Goal: Feedback & Contribution: Leave review/rating

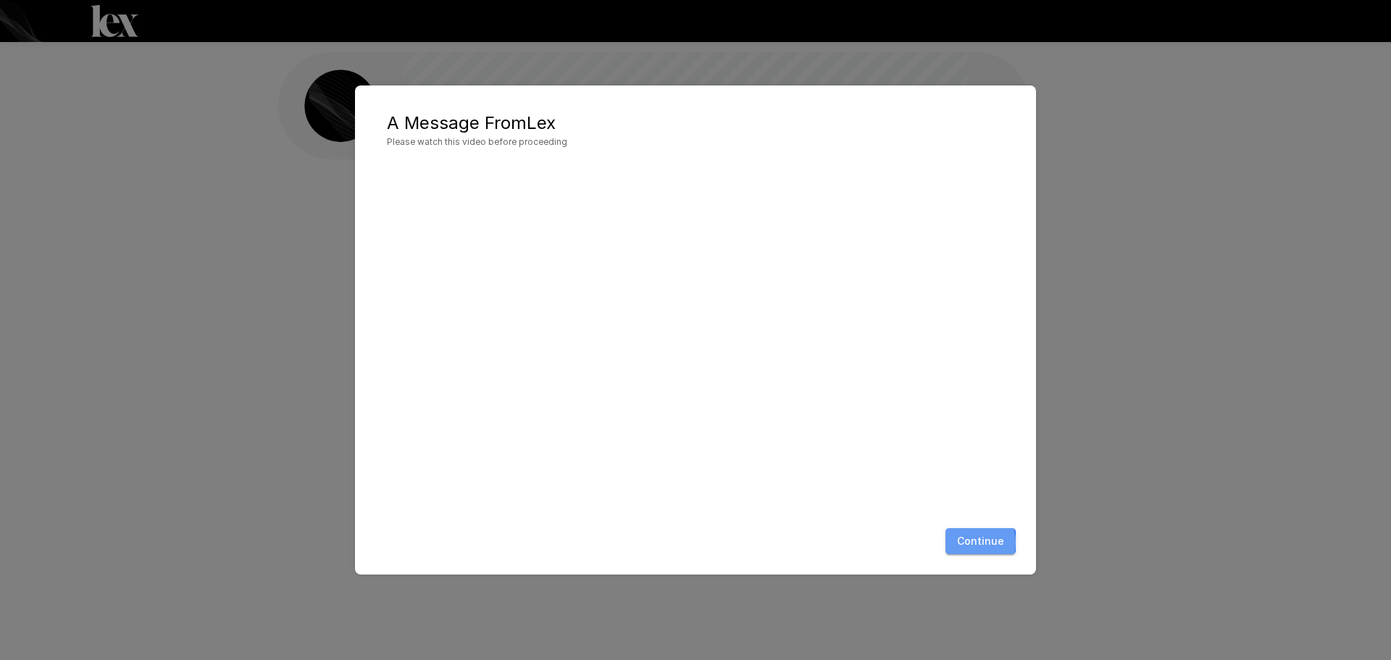
click at [965, 543] on button "Continue" at bounding box center [980, 541] width 70 height 27
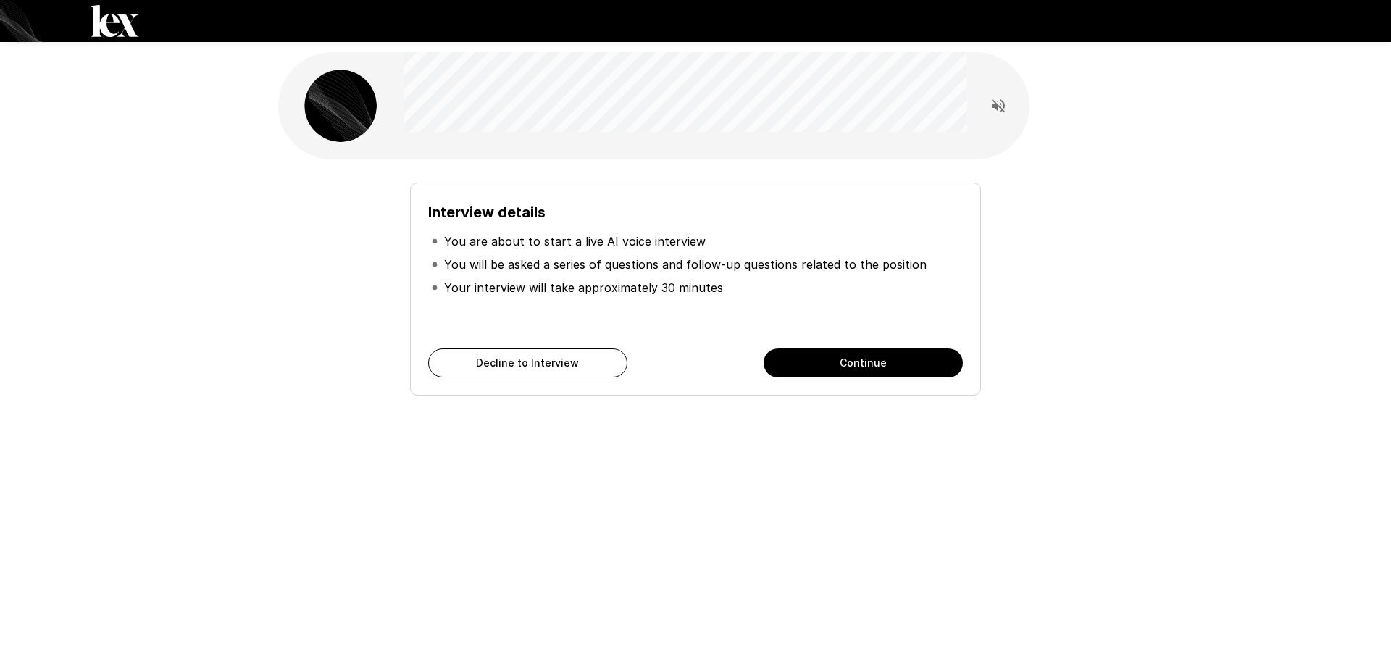
click at [861, 363] on button "Continue" at bounding box center [862, 362] width 199 height 29
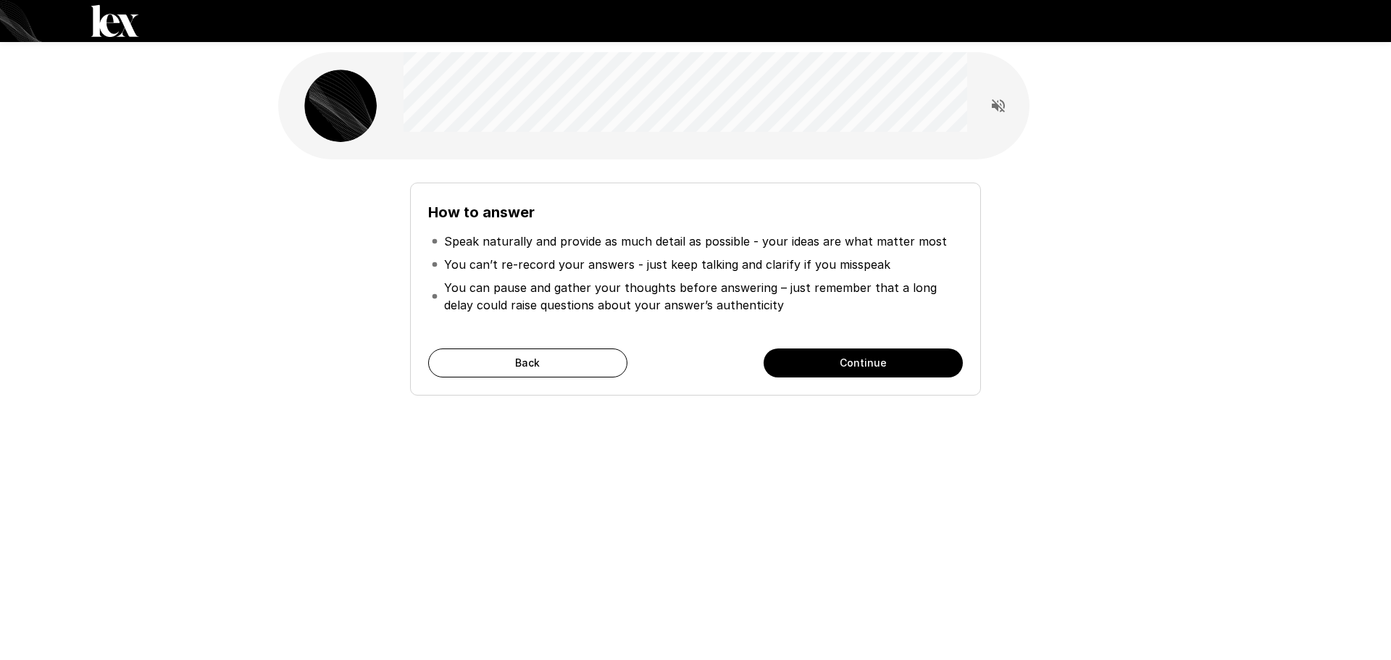
click at [868, 359] on button "Continue" at bounding box center [862, 362] width 199 height 29
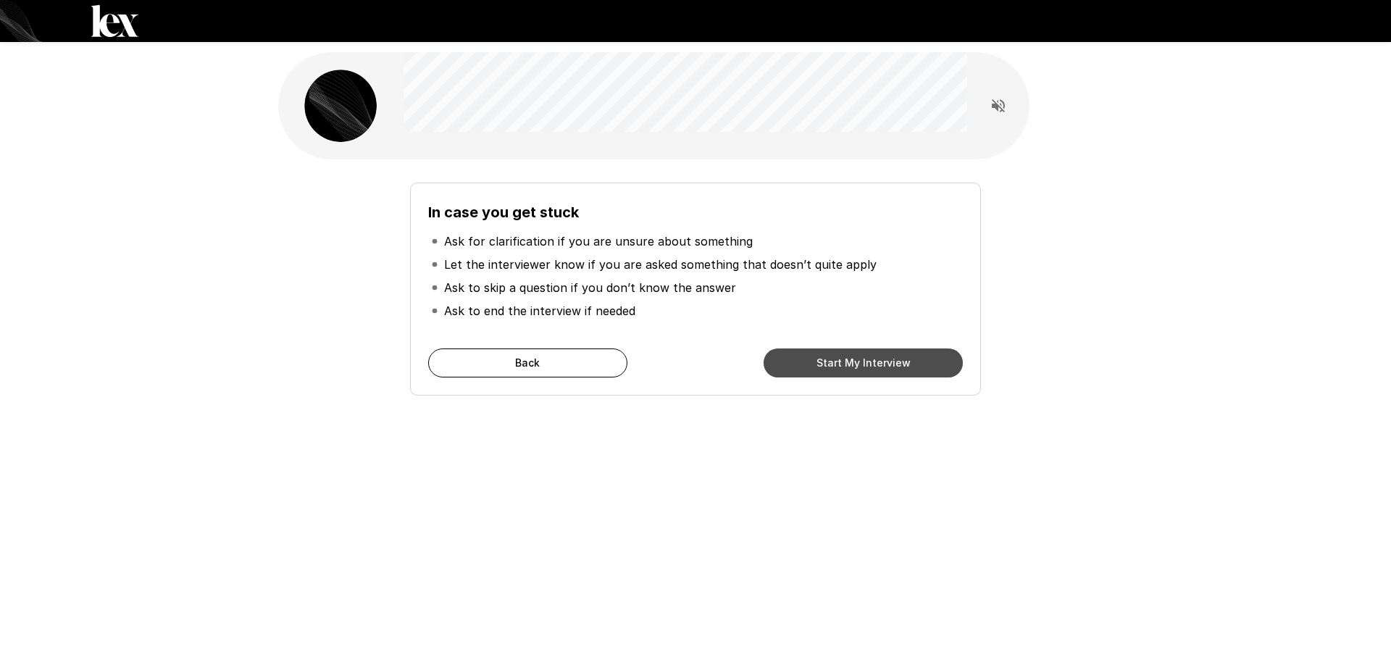
click at [866, 355] on button "Start My Interview" at bounding box center [862, 362] width 199 height 29
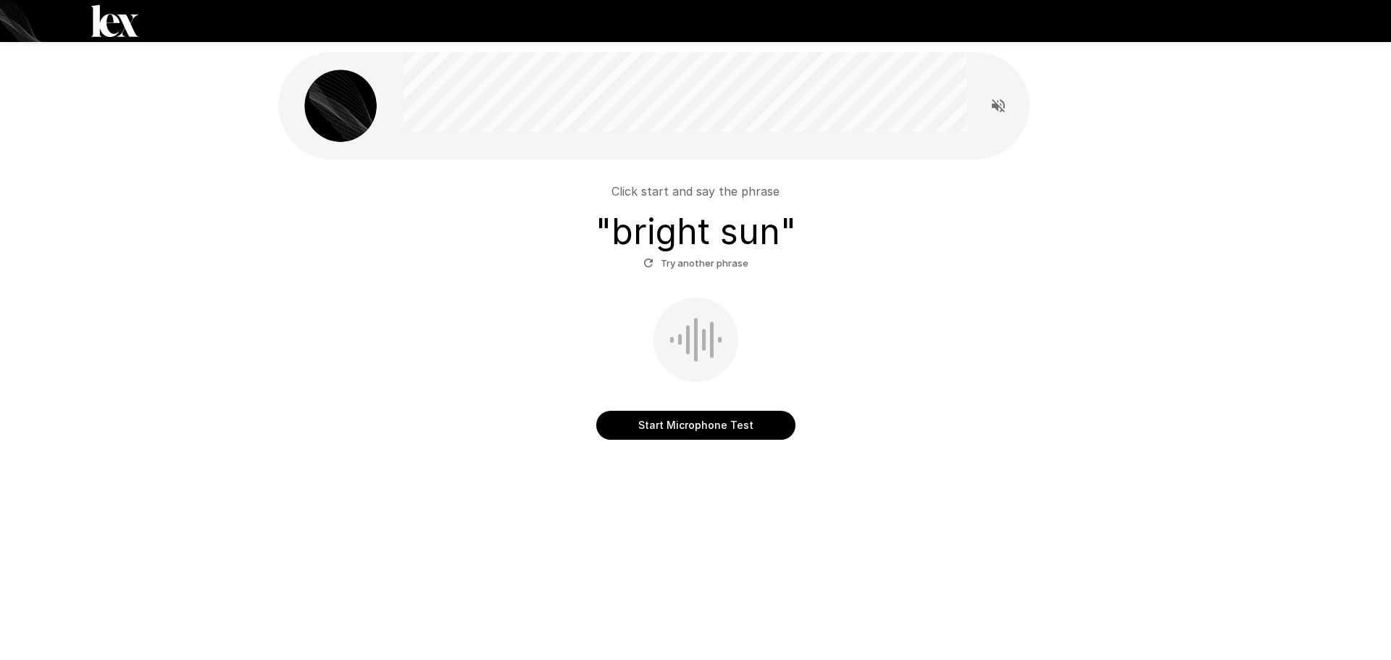
click at [715, 431] on button "Start Microphone Test" at bounding box center [695, 425] width 199 height 29
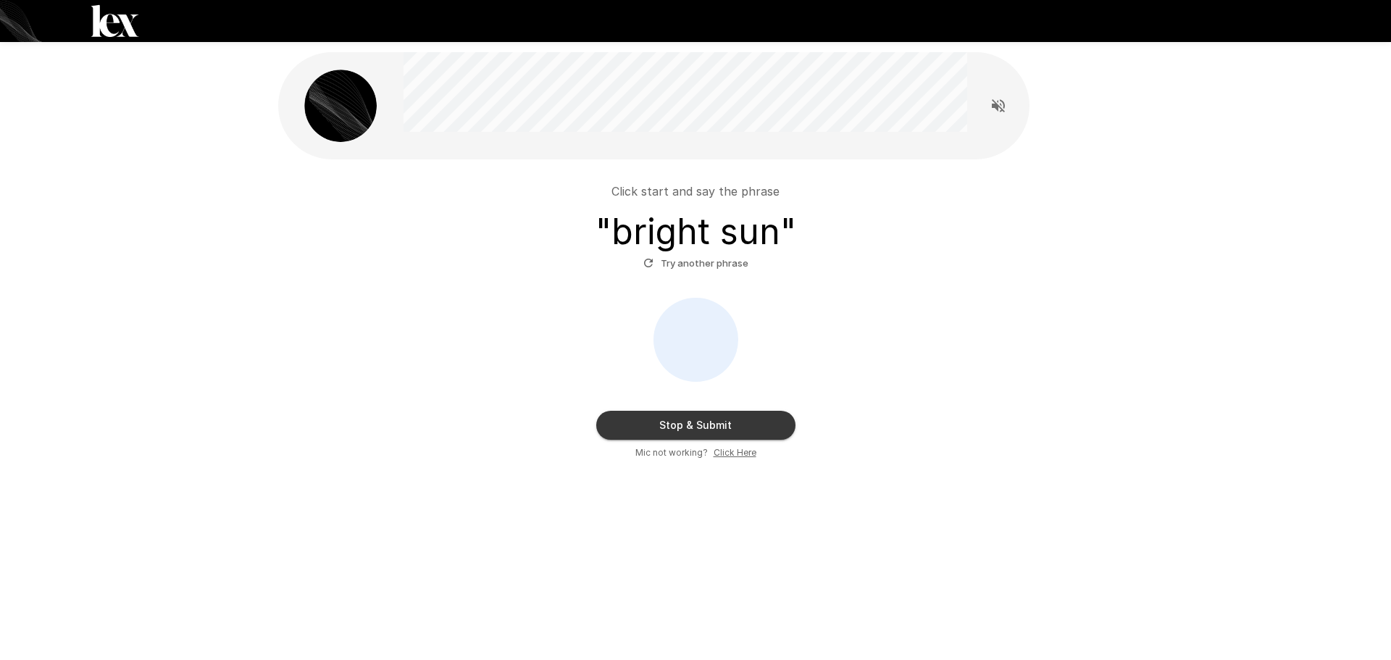
click at [736, 435] on button "Stop & Submit" at bounding box center [695, 425] width 199 height 29
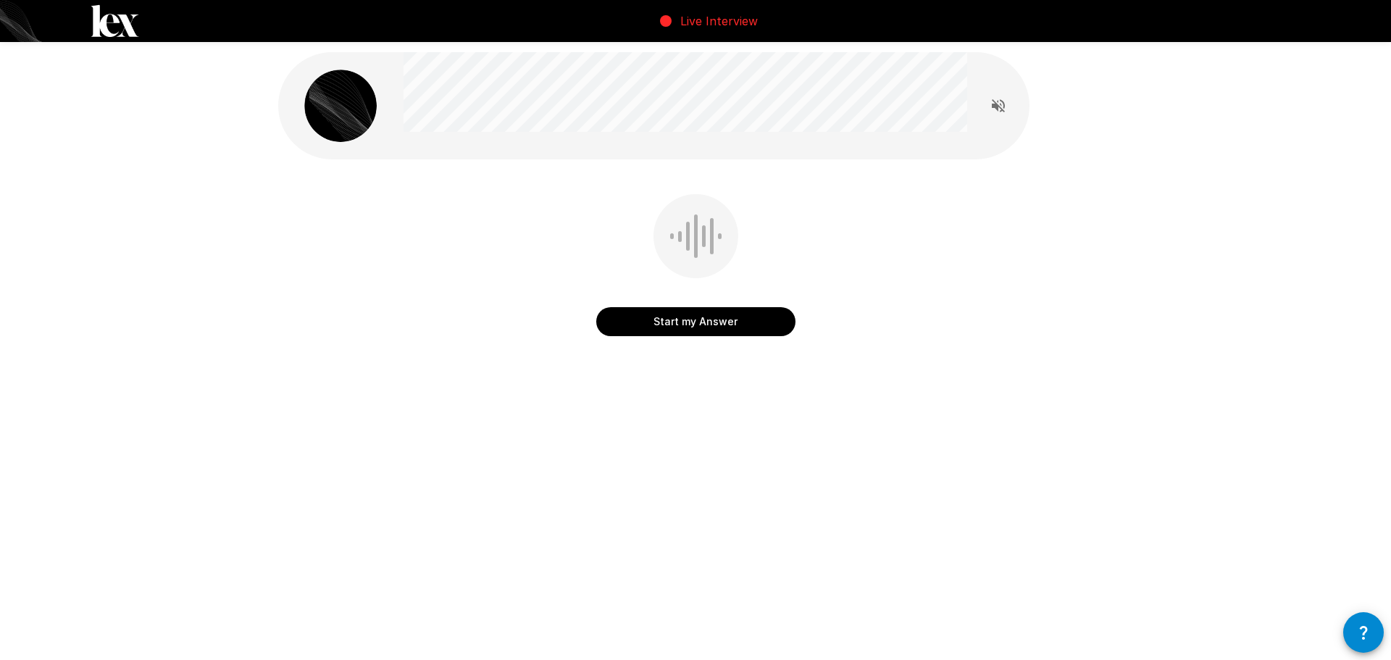
click at [706, 324] on button "Start my Answer" at bounding box center [695, 321] width 199 height 29
click at [711, 323] on button "Stop & Submit" at bounding box center [695, 321] width 199 height 29
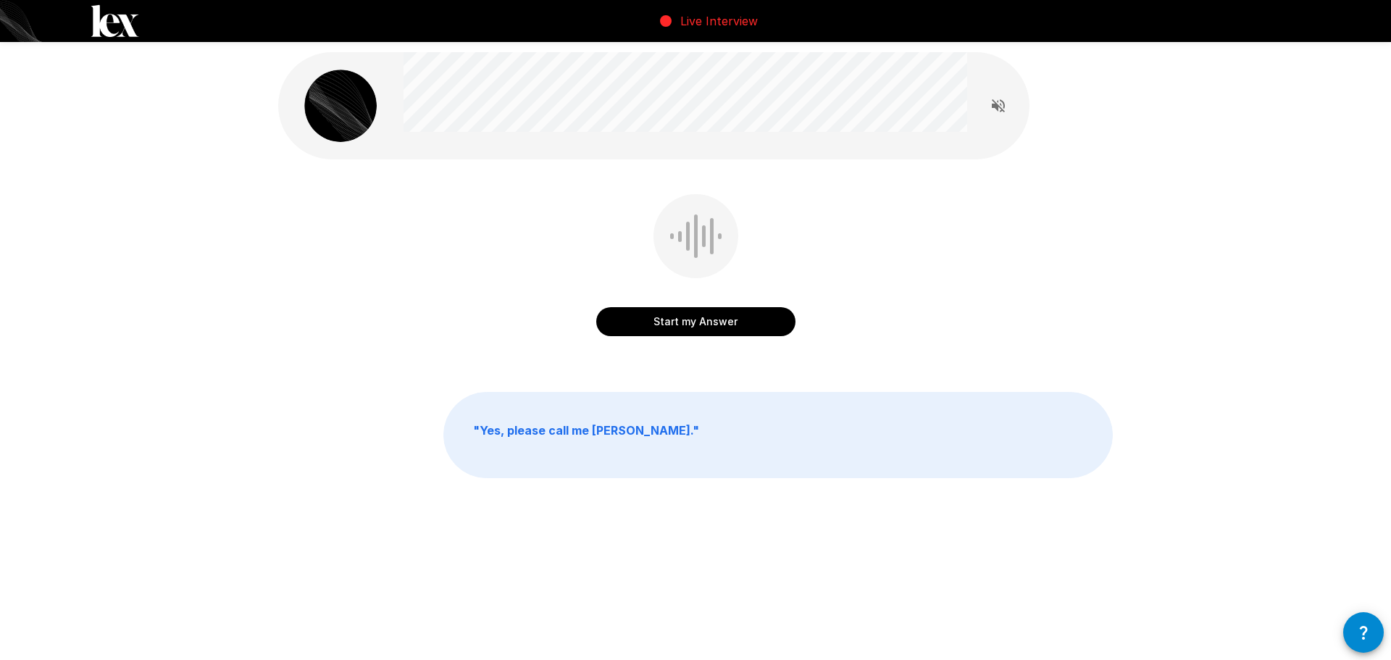
click at [706, 328] on button "Start my Answer" at bounding box center [695, 321] width 199 height 29
click at [708, 326] on button "Stop & Submit" at bounding box center [695, 321] width 199 height 29
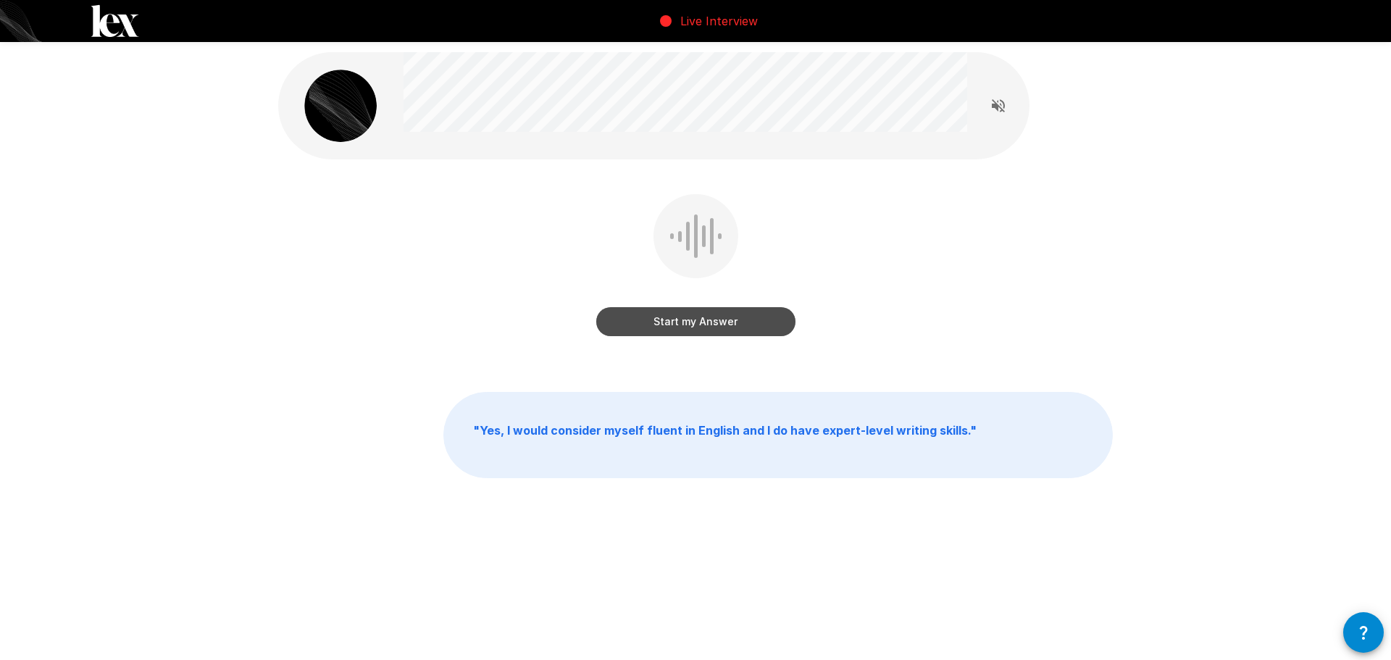
click at [714, 326] on button "Start my Answer" at bounding box center [695, 321] width 199 height 29
click at [717, 322] on button "Stop & Submit" at bounding box center [695, 321] width 199 height 29
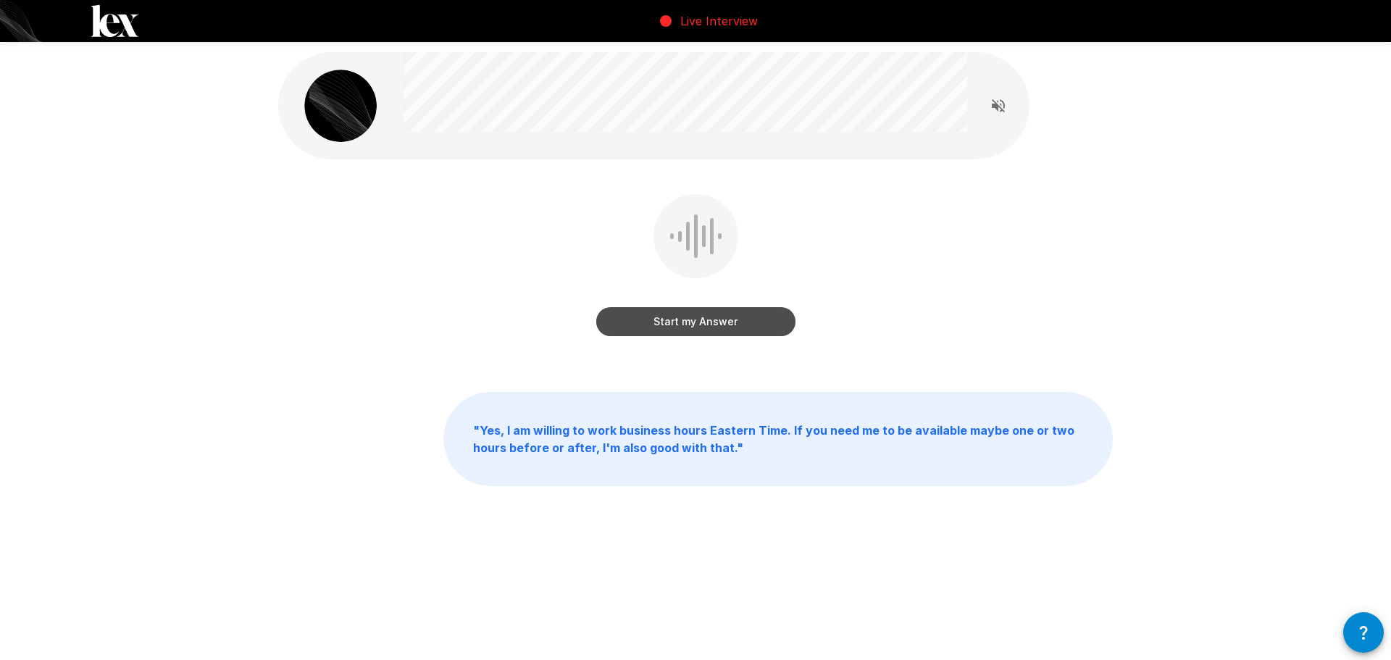
click at [693, 322] on button "Start my Answer" at bounding box center [695, 321] width 199 height 29
click at [707, 324] on button "Stop & Submit" at bounding box center [695, 321] width 199 height 29
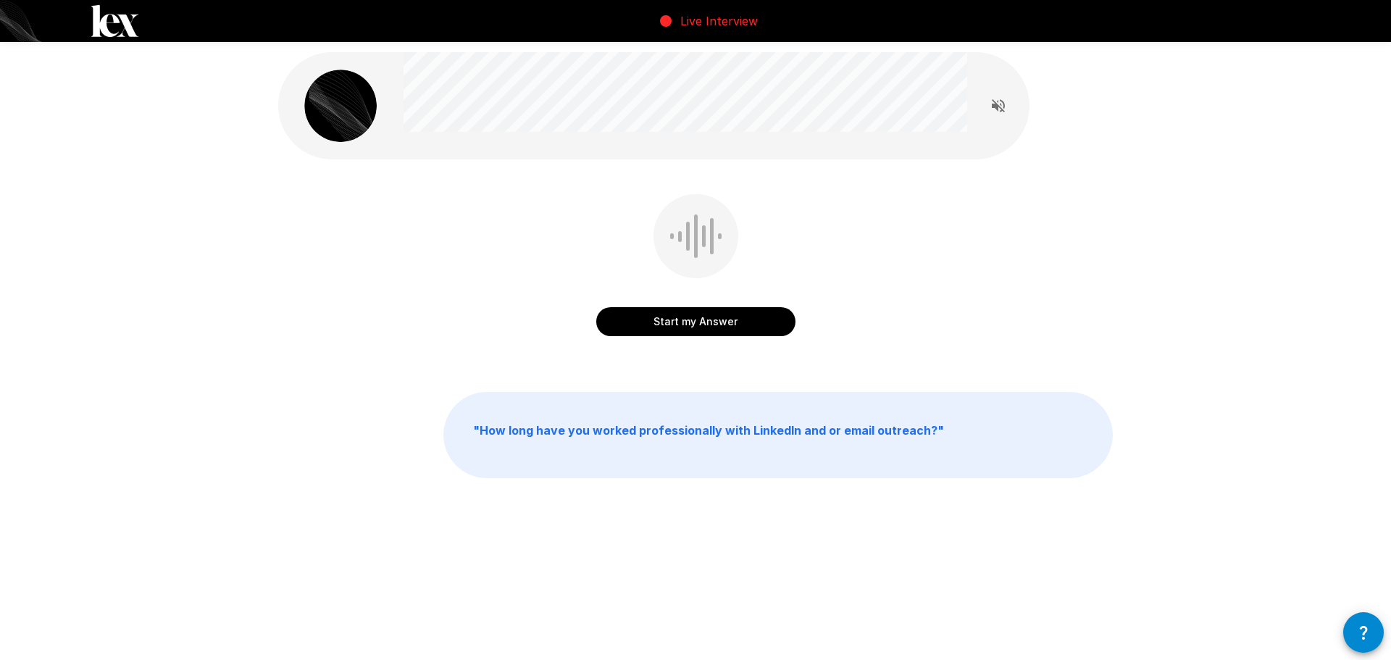
click at [716, 319] on button "Start my Answer" at bounding box center [695, 321] width 199 height 29
click at [694, 317] on button "Stop & Submit" at bounding box center [695, 321] width 199 height 29
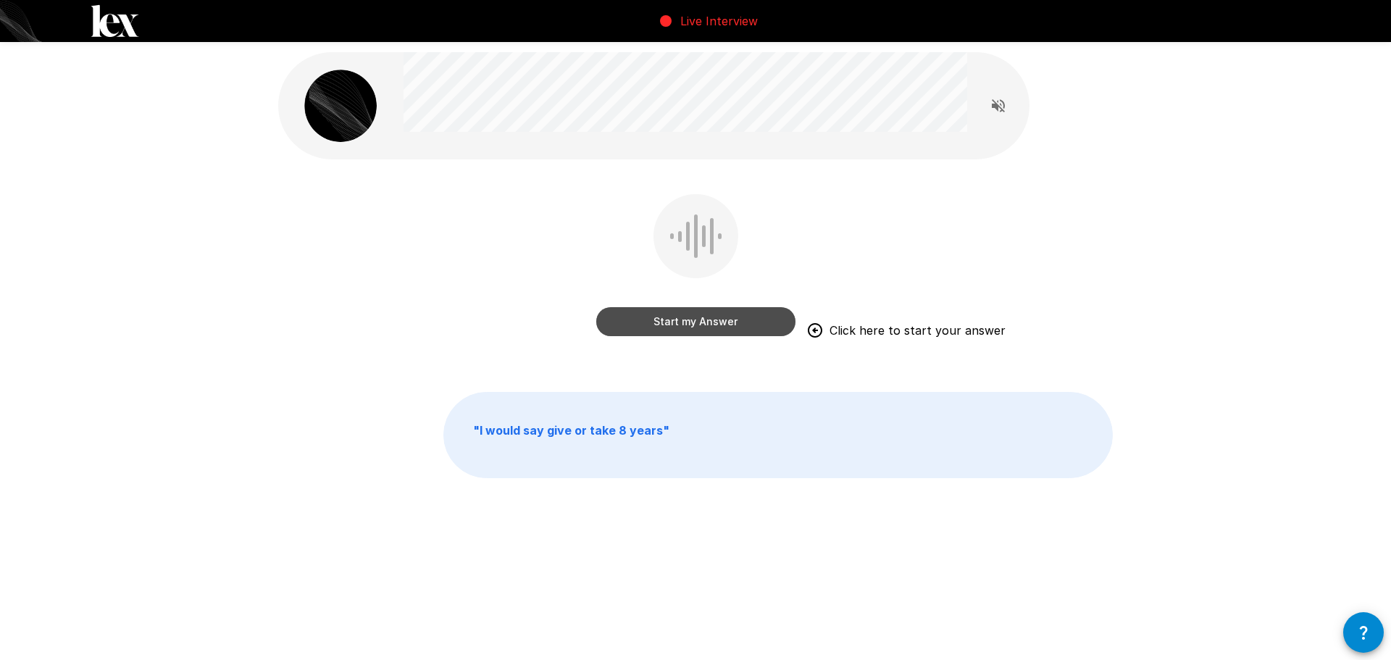
click at [704, 320] on button "Start my Answer" at bounding box center [695, 321] width 199 height 29
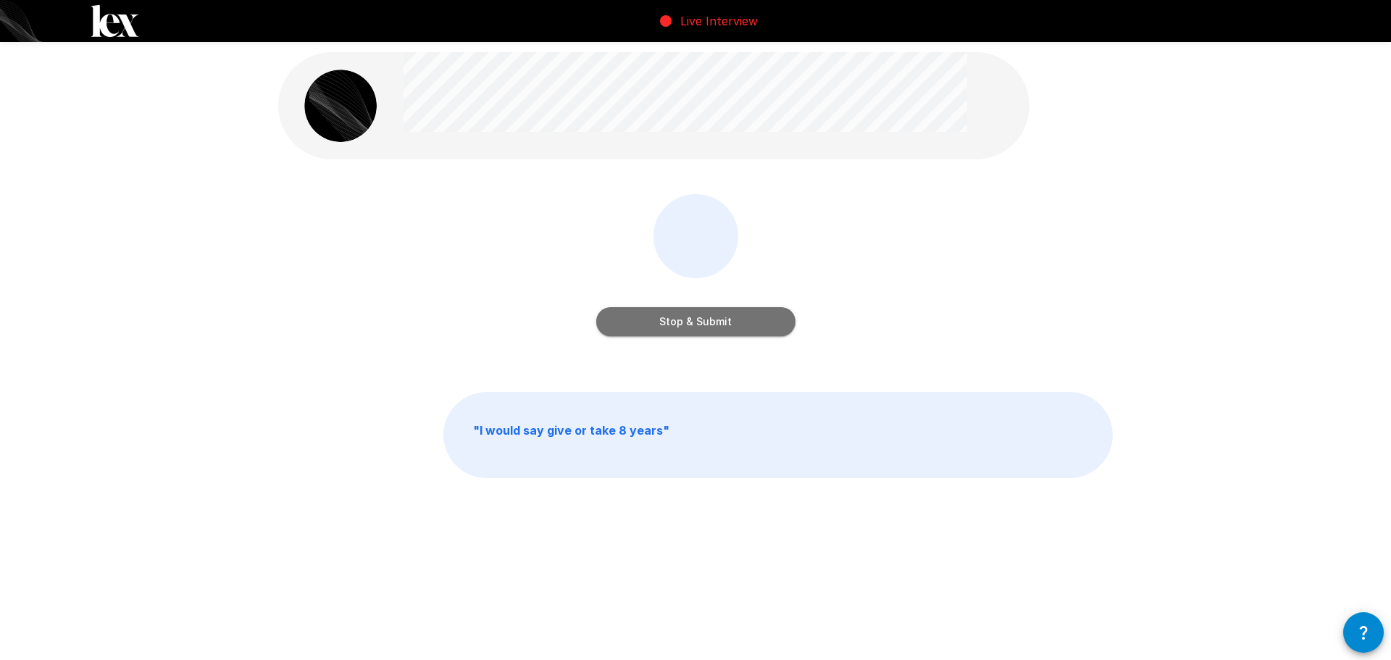
click at [693, 323] on button "Stop & Submit" at bounding box center [695, 321] width 199 height 29
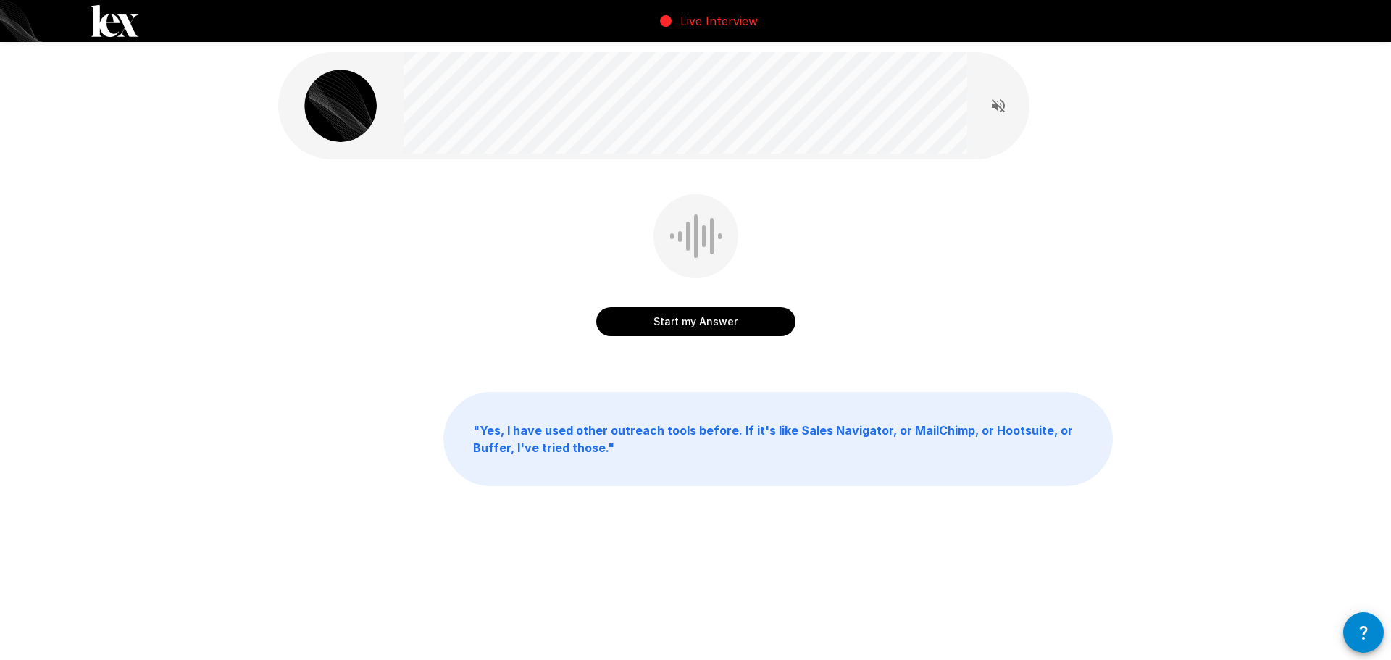
click at [706, 319] on button "Start my Answer" at bounding box center [695, 321] width 199 height 29
click at [704, 317] on button "Stop & Submit" at bounding box center [695, 321] width 199 height 29
click at [696, 314] on button "Start my Answer" at bounding box center [695, 321] width 199 height 29
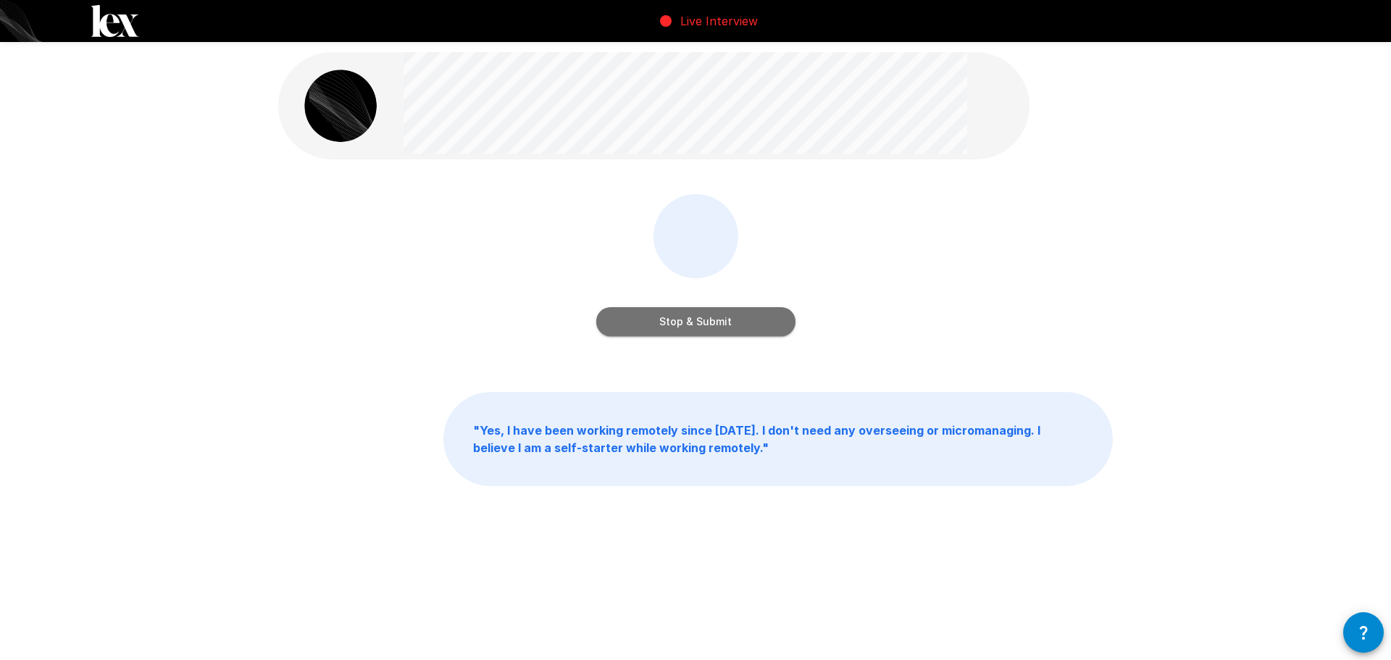
click at [710, 327] on button "Stop & Submit" at bounding box center [695, 321] width 199 height 29
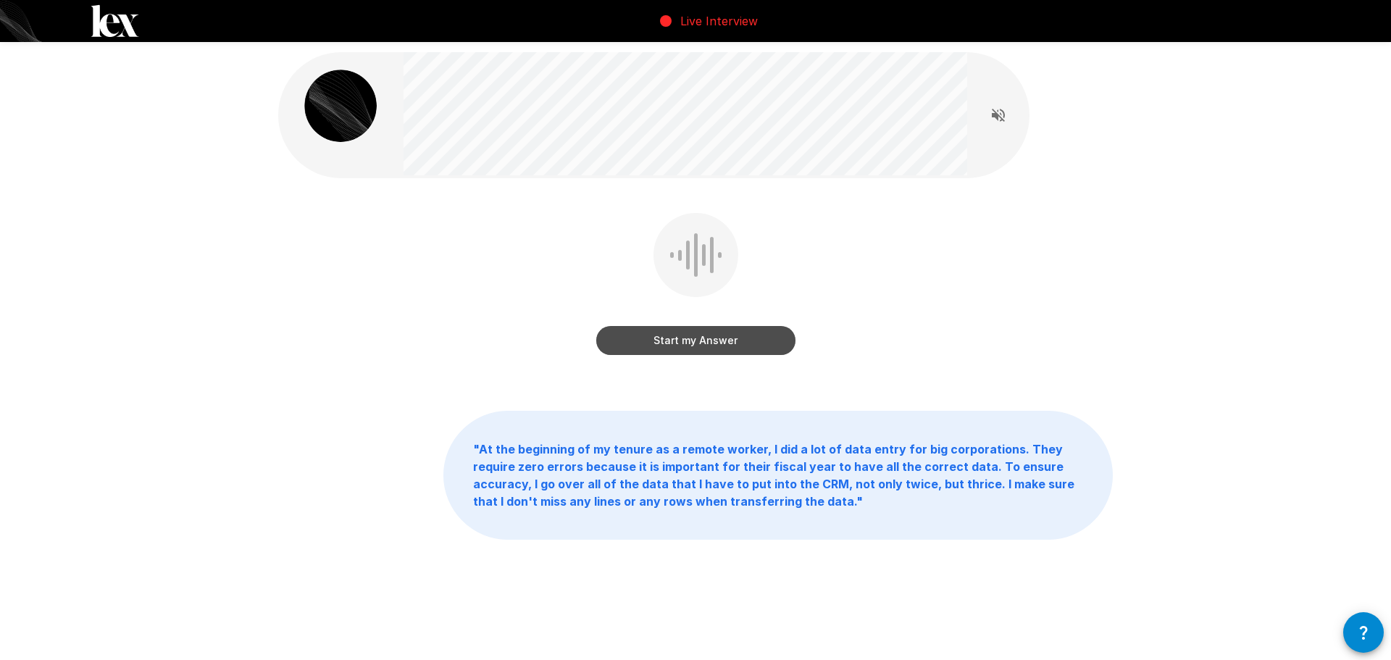
click at [703, 346] on button "Start my Answer" at bounding box center [695, 340] width 199 height 29
click at [699, 340] on button "Stop & Submit" at bounding box center [695, 340] width 199 height 29
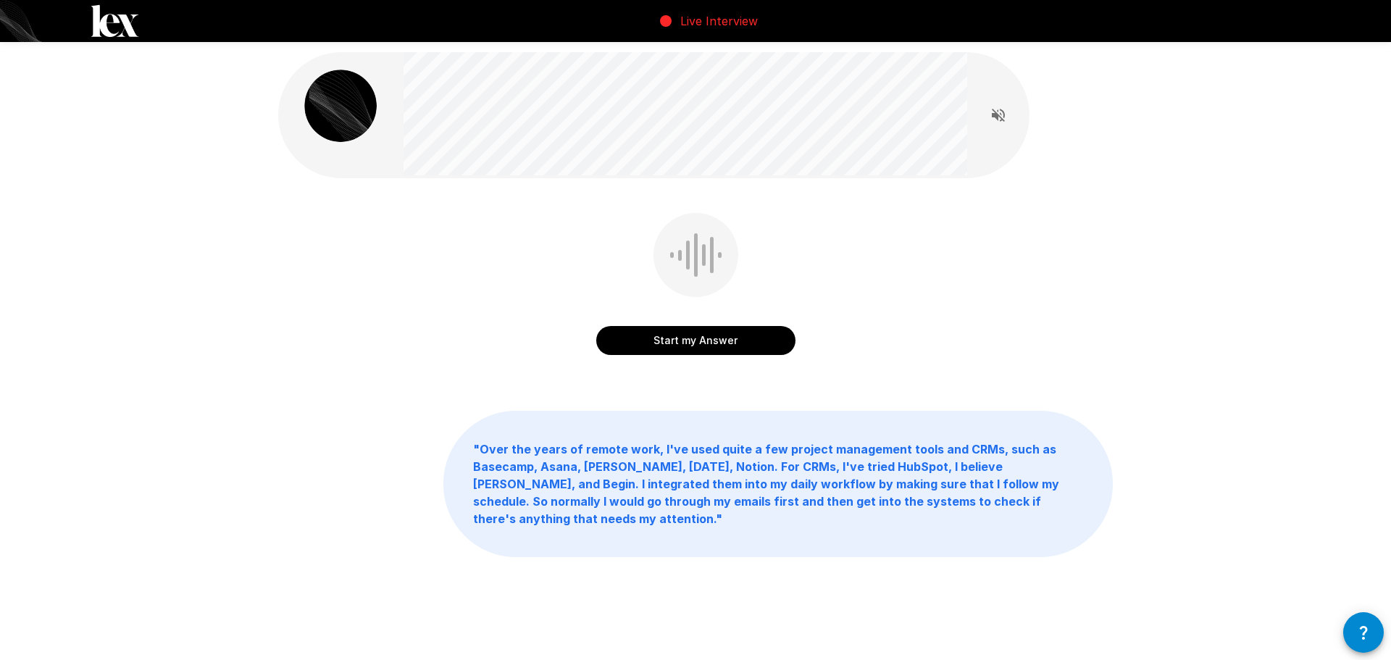
click at [727, 341] on button "Start my Answer" at bounding box center [695, 340] width 199 height 29
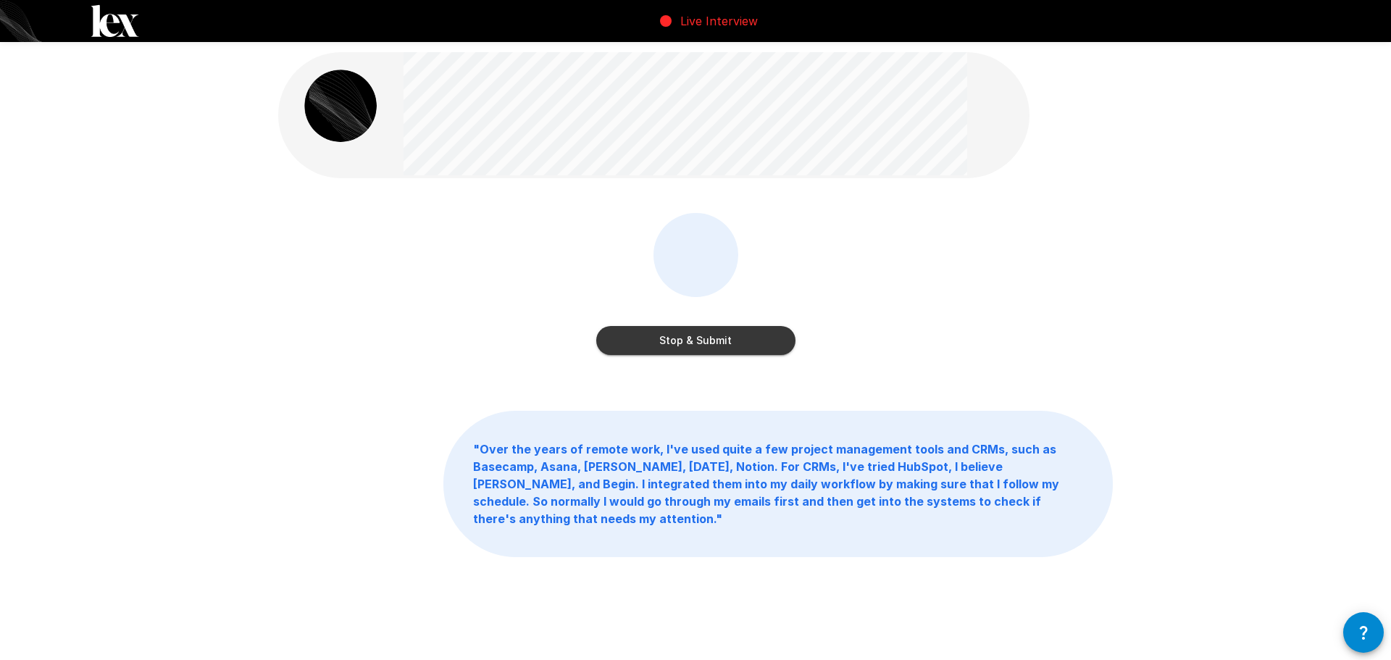
click at [701, 341] on button "Stop & Submit" at bounding box center [695, 340] width 199 height 29
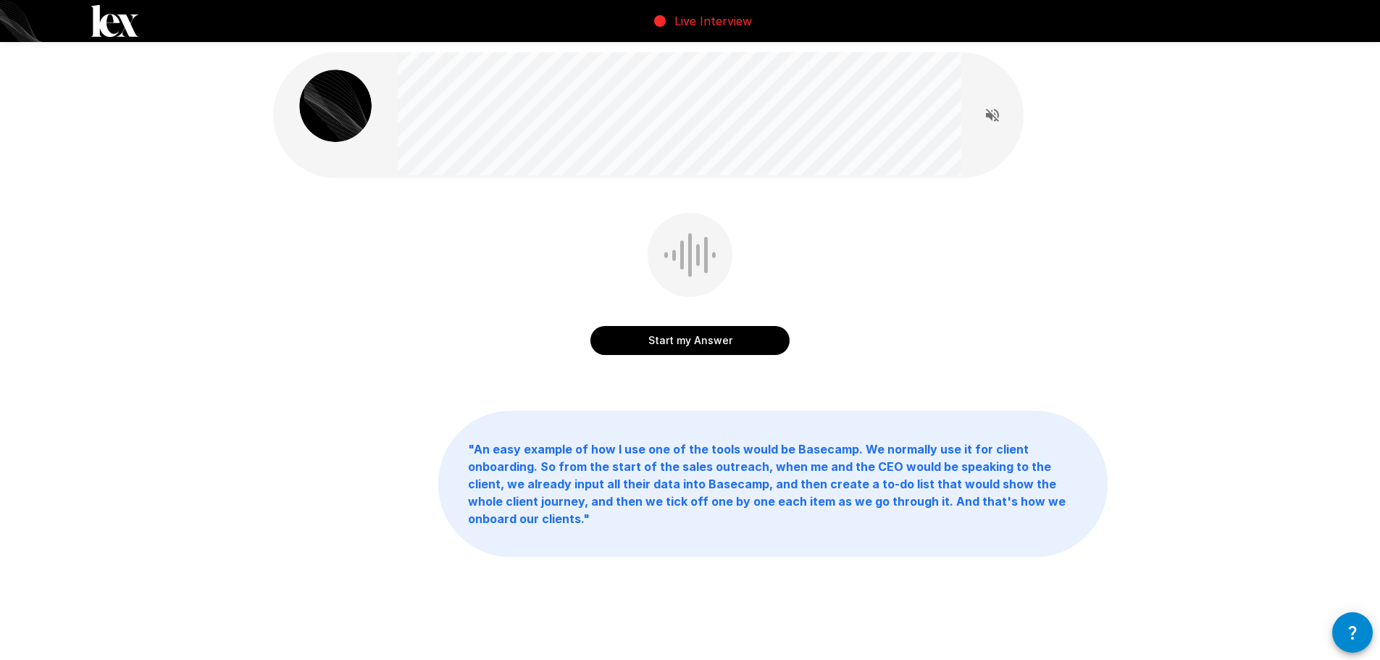
click at [693, 349] on button "Start my Answer" at bounding box center [689, 340] width 199 height 29
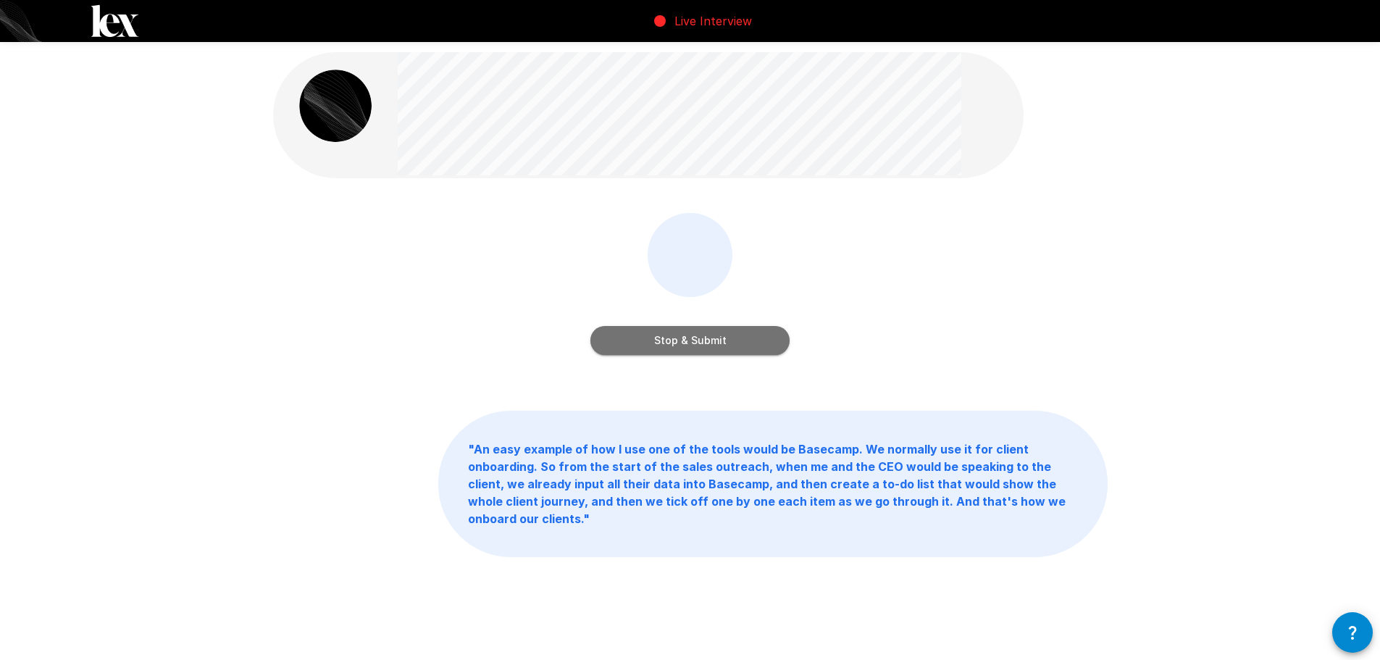
click at [706, 340] on button "Stop & Submit" at bounding box center [689, 340] width 199 height 29
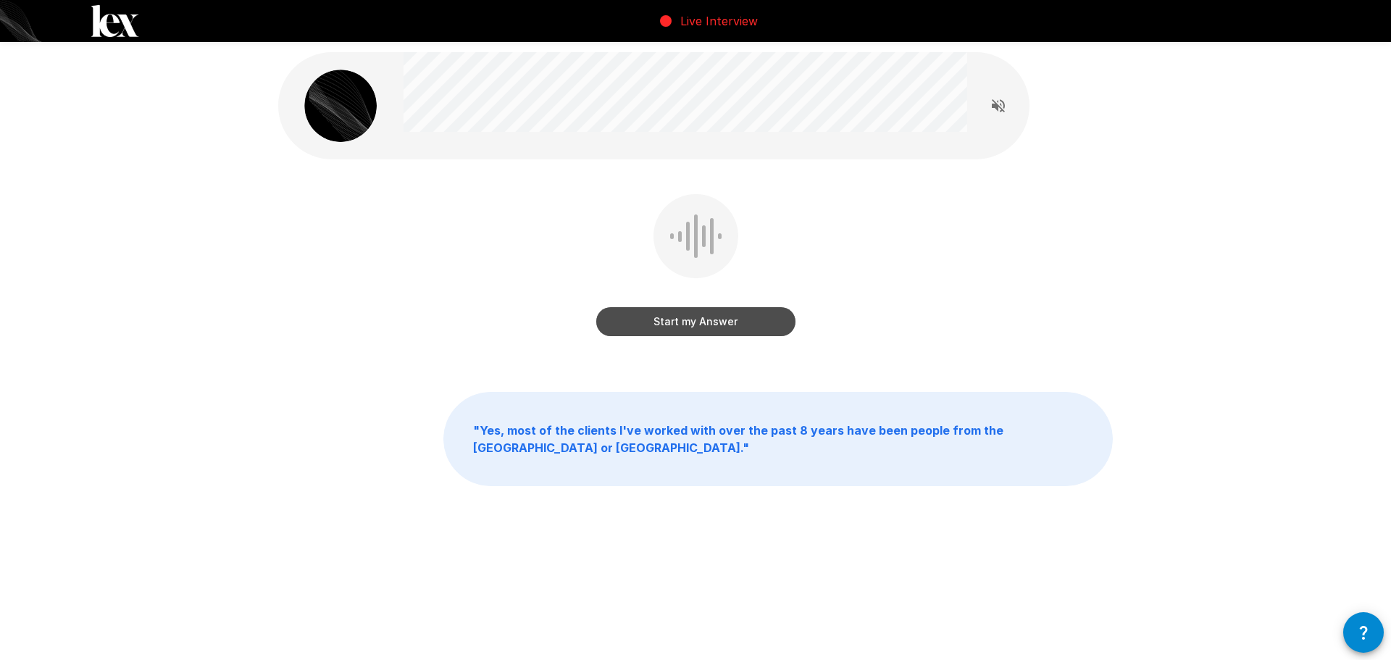
click at [708, 317] on button "Start my Answer" at bounding box center [695, 321] width 199 height 29
click at [703, 330] on button "Stop & Submit" at bounding box center [695, 321] width 199 height 29
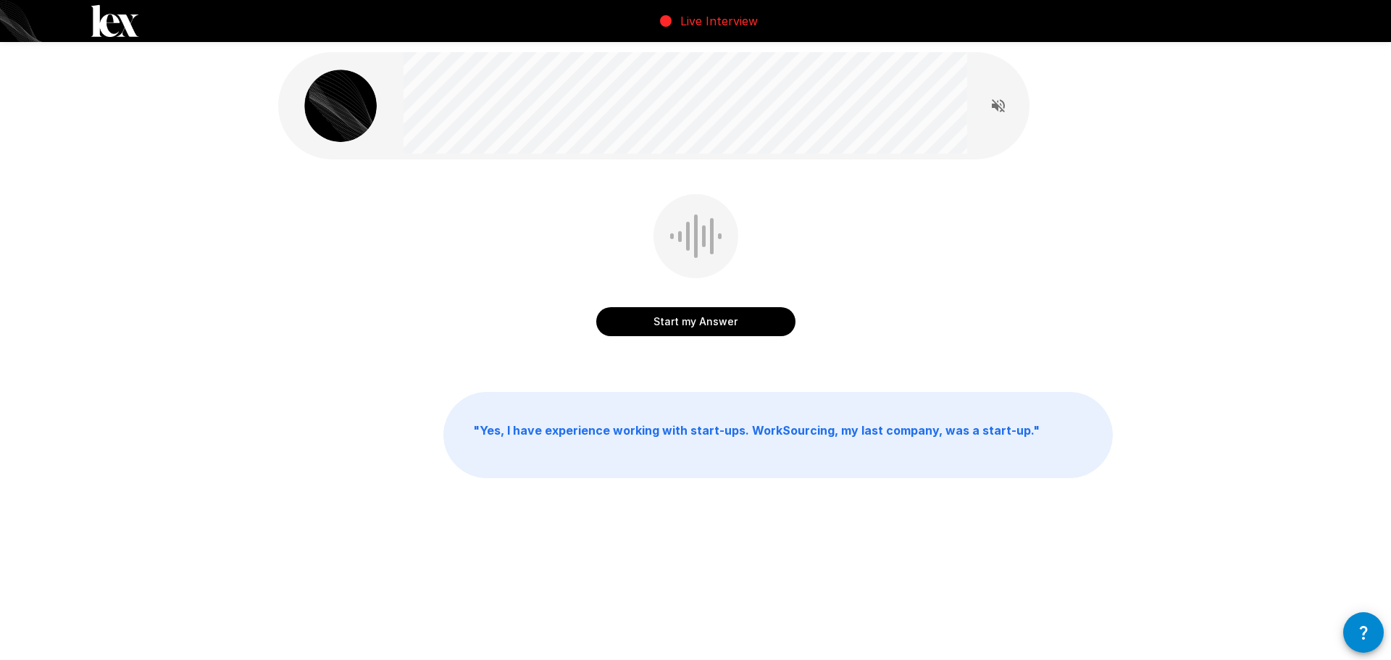
click at [681, 325] on button "Start my Answer" at bounding box center [695, 321] width 199 height 29
click at [710, 319] on button "Stop & Submit" at bounding box center [695, 321] width 199 height 29
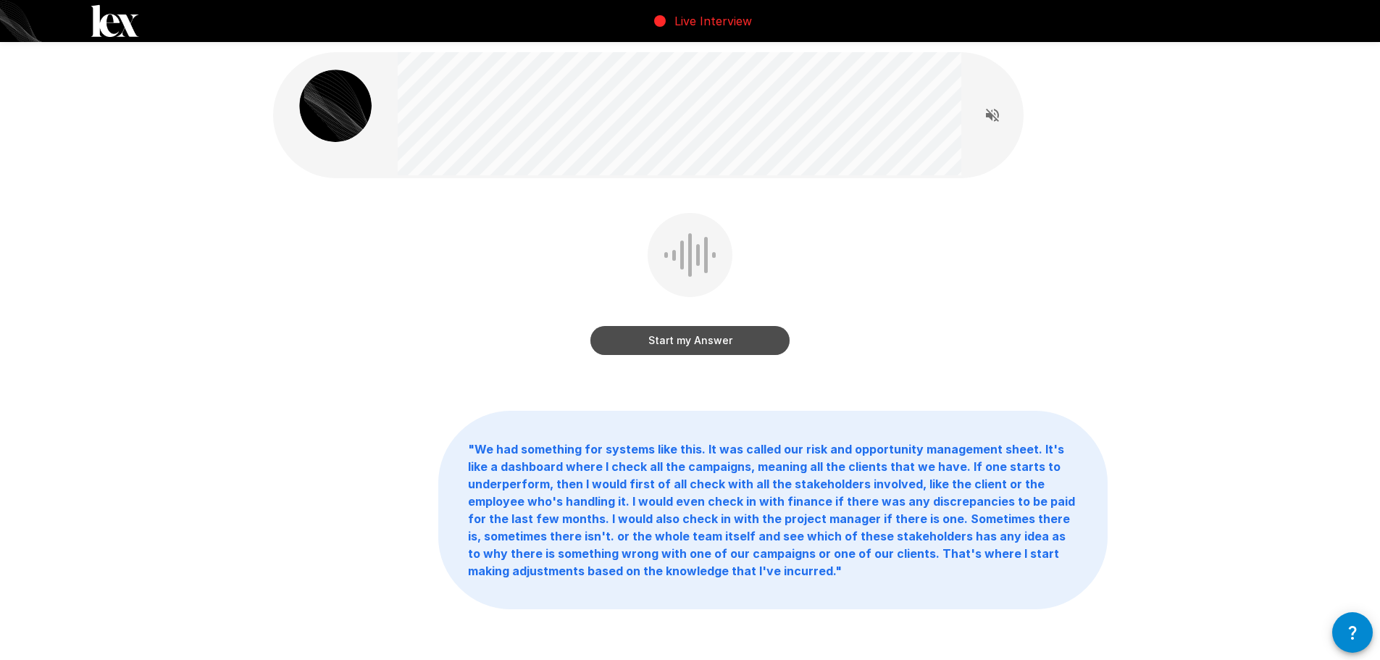
click at [680, 346] on button "Start my Answer" at bounding box center [689, 340] width 199 height 29
click at [707, 335] on button "Stop & Submit" at bounding box center [689, 340] width 199 height 29
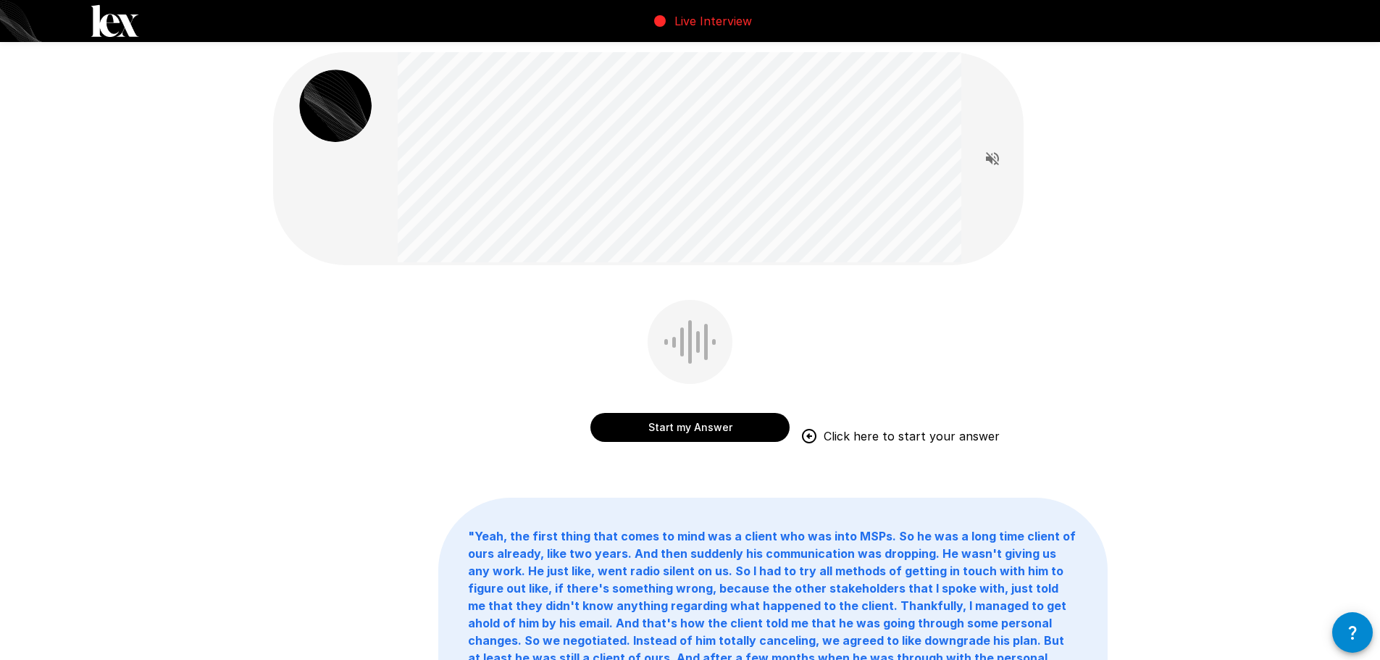
click at [700, 429] on button "Start my Answer" at bounding box center [689, 427] width 199 height 29
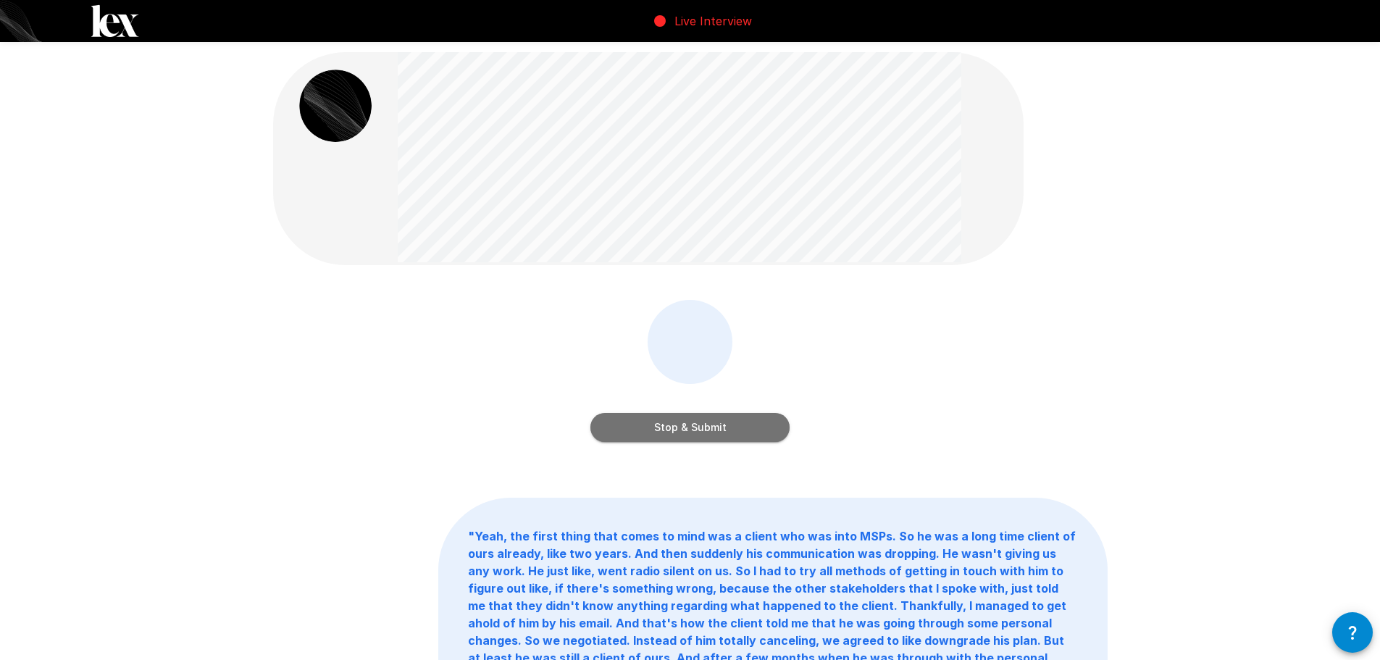
click at [687, 421] on button "Stop & Submit" at bounding box center [689, 427] width 199 height 29
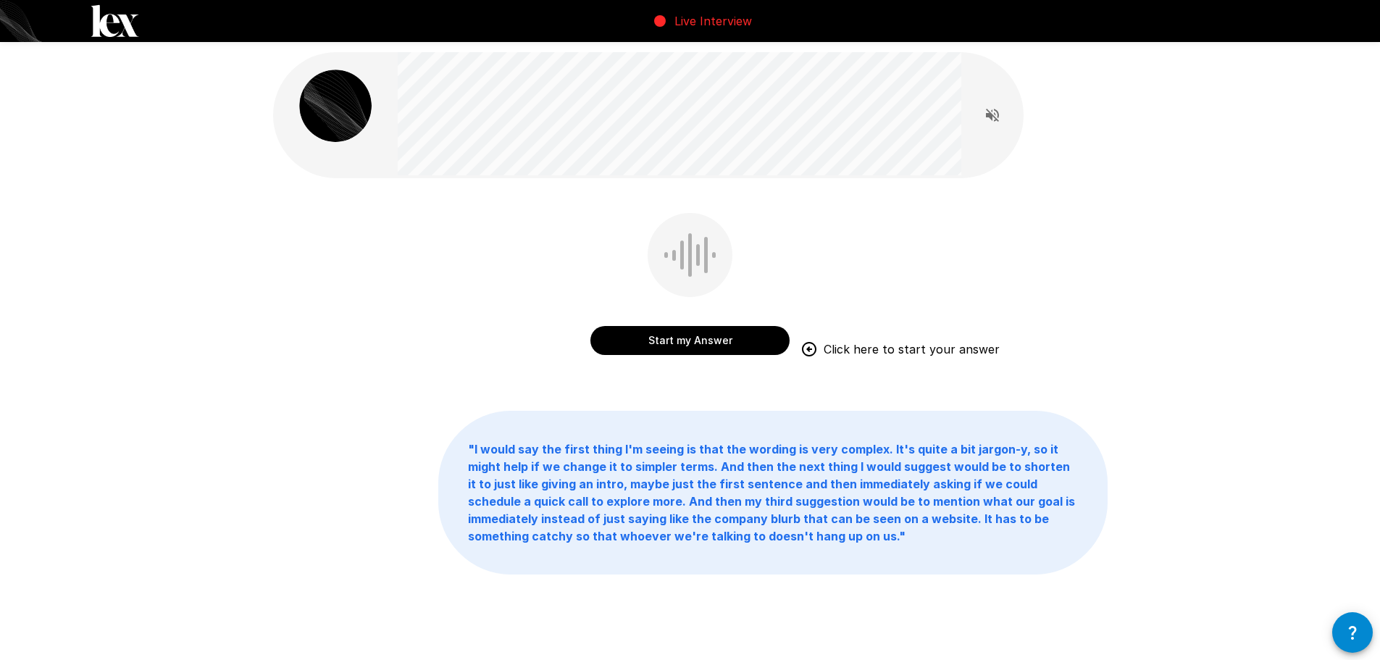
click at [706, 338] on button "Start my Answer" at bounding box center [689, 340] width 199 height 29
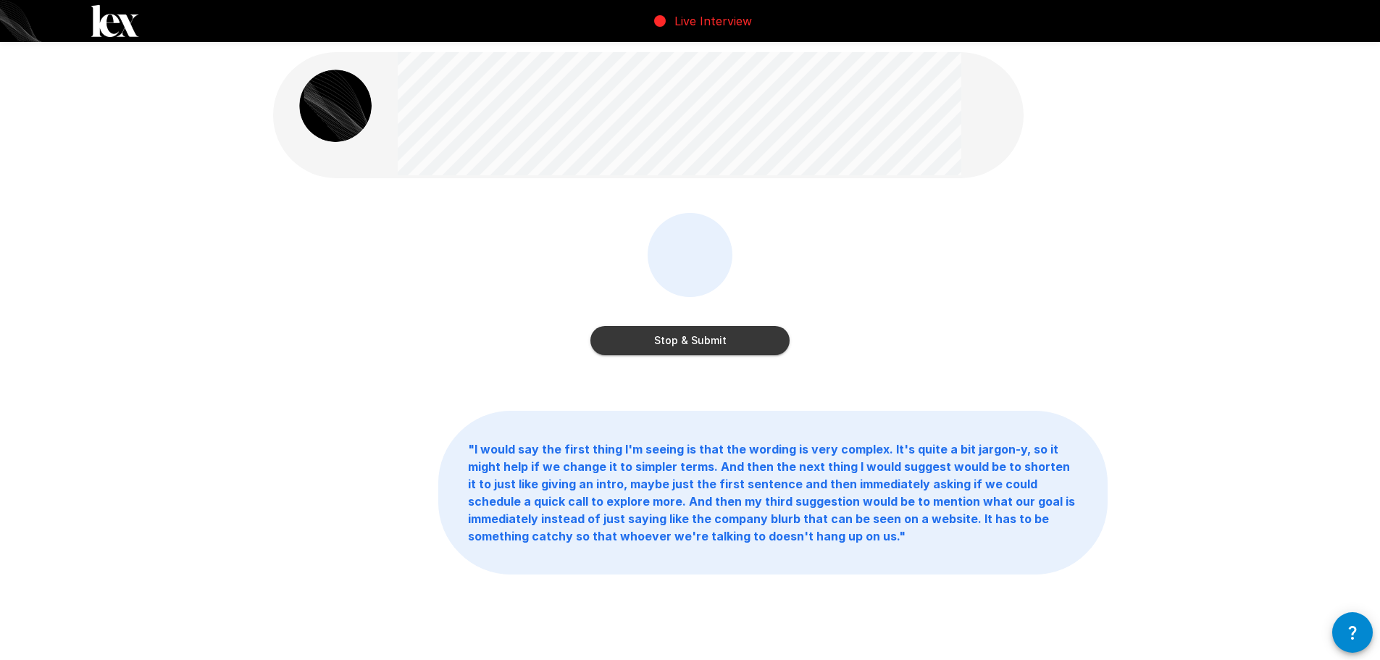
click at [671, 340] on button "Stop & Submit" at bounding box center [689, 340] width 199 height 29
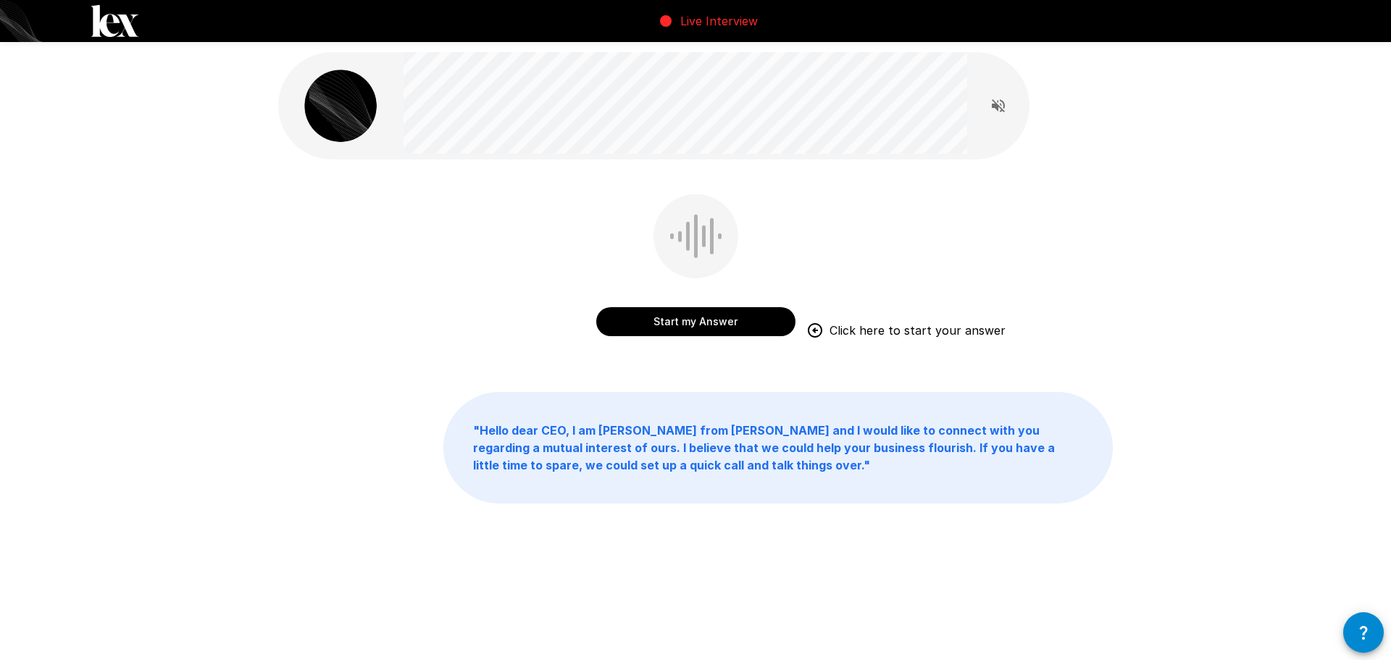
drag, startPoint x: 1390, startPoint y: 11, endPoint x: 460, endPoint y: 295, distance: 972.5
click at [460, 295] on div "Start my Answer Click here to start your answer" at bounding box center [695, 275] width 834 height 163
click at [1194, 437] on div "Start my Answer Click here to start your answer " Hello dear CEO, I am [PERSON_…" at bounding box center [695, 309] width 1391 height 619
click at [711, 325] on button "Start my Answer" at bounding box center [695, 321] width 199 height 29
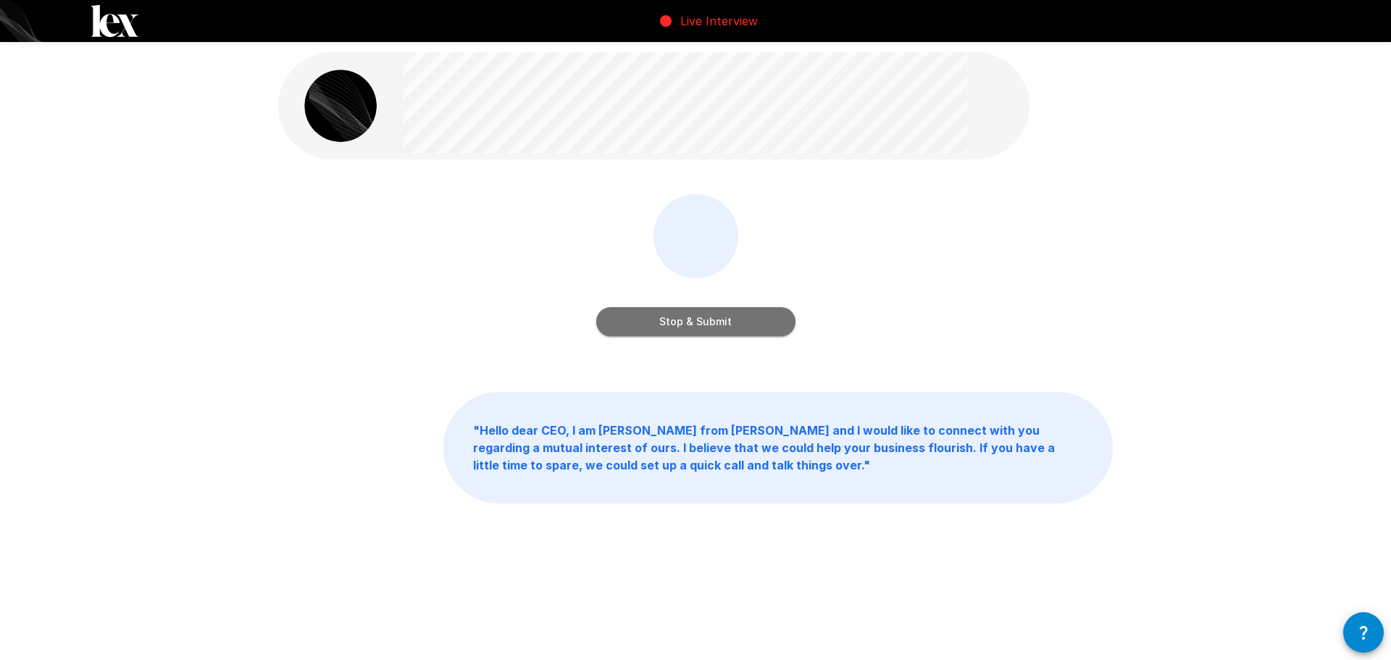
click at [733, 317] on button "Stop & Submit" at bounding box center [695, 321] width 199 height 29
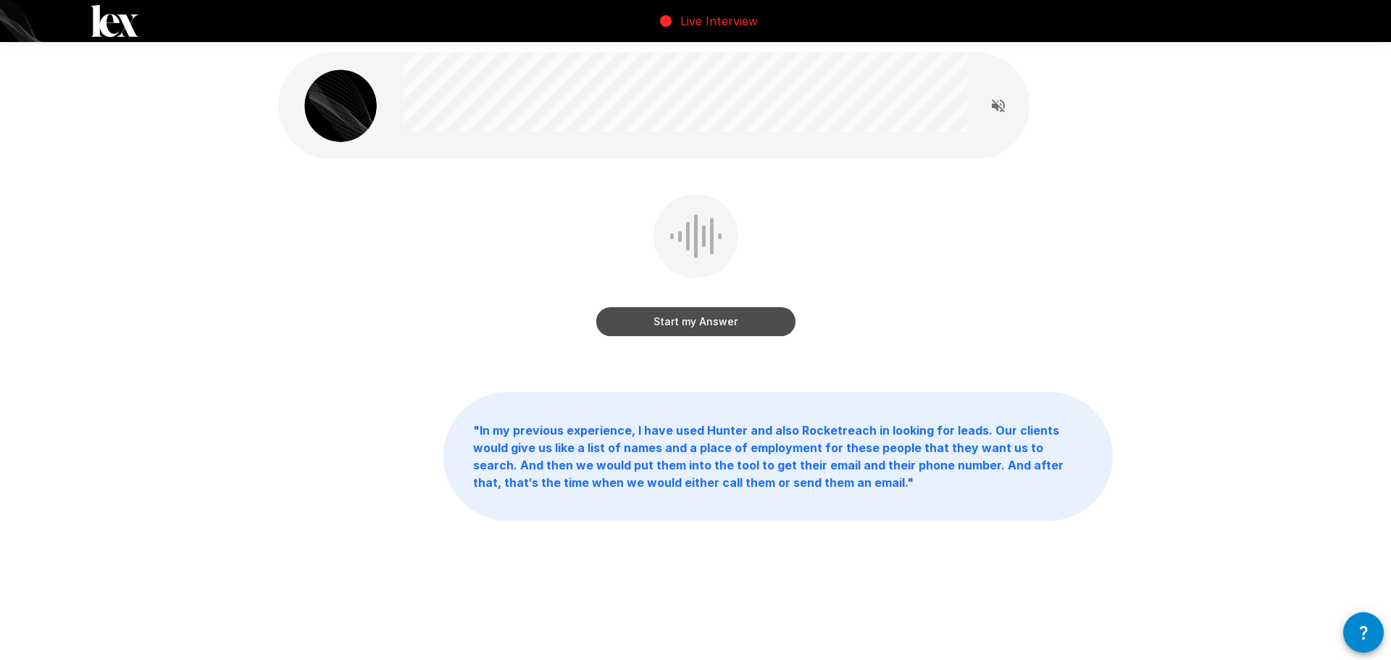
click at [738, 326] on button "Start my Answer" at bounding box center [695, 321] width 199 height 29
click at [722, 319] on button "Stop & Submit" at bounding box center [695, 321] width 199 height 29
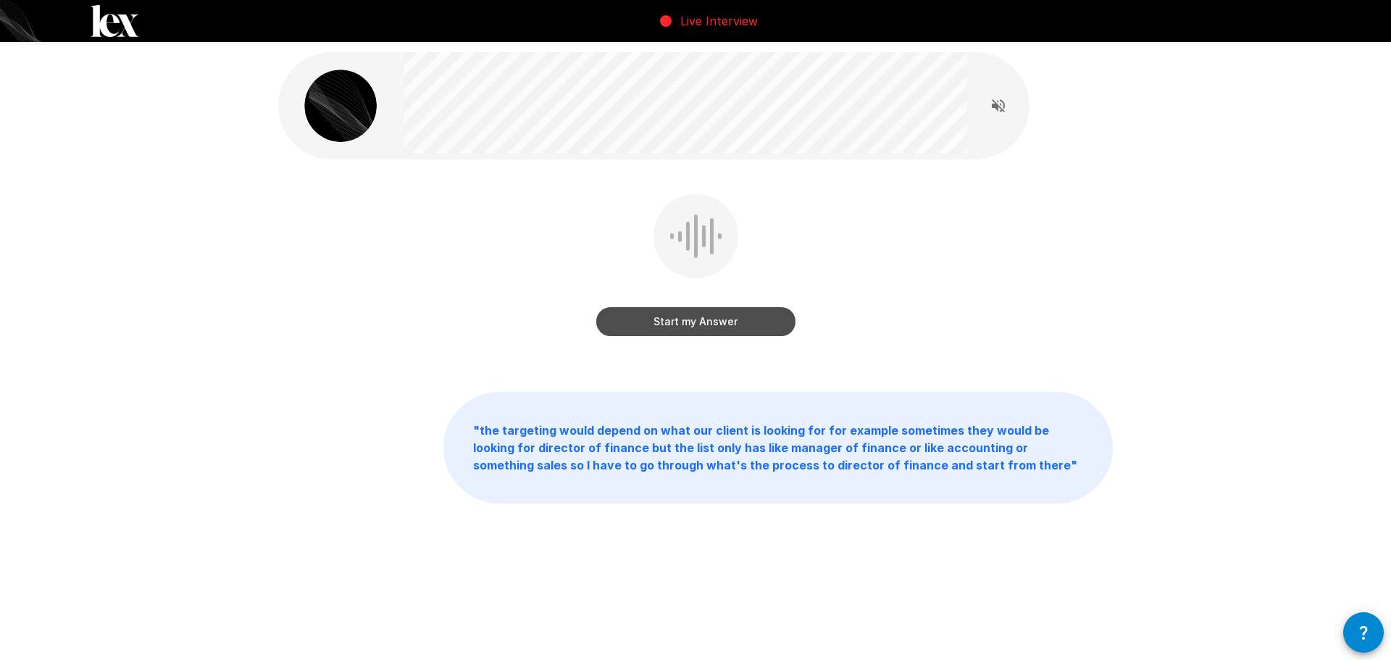
click at [701, 318] on button "Start my Answer" at bounding box center [695, 321] width 199 height 29
click at [716, 317] on button "Stop & Submit" at bounding box center [695, 321] width 199 height 29
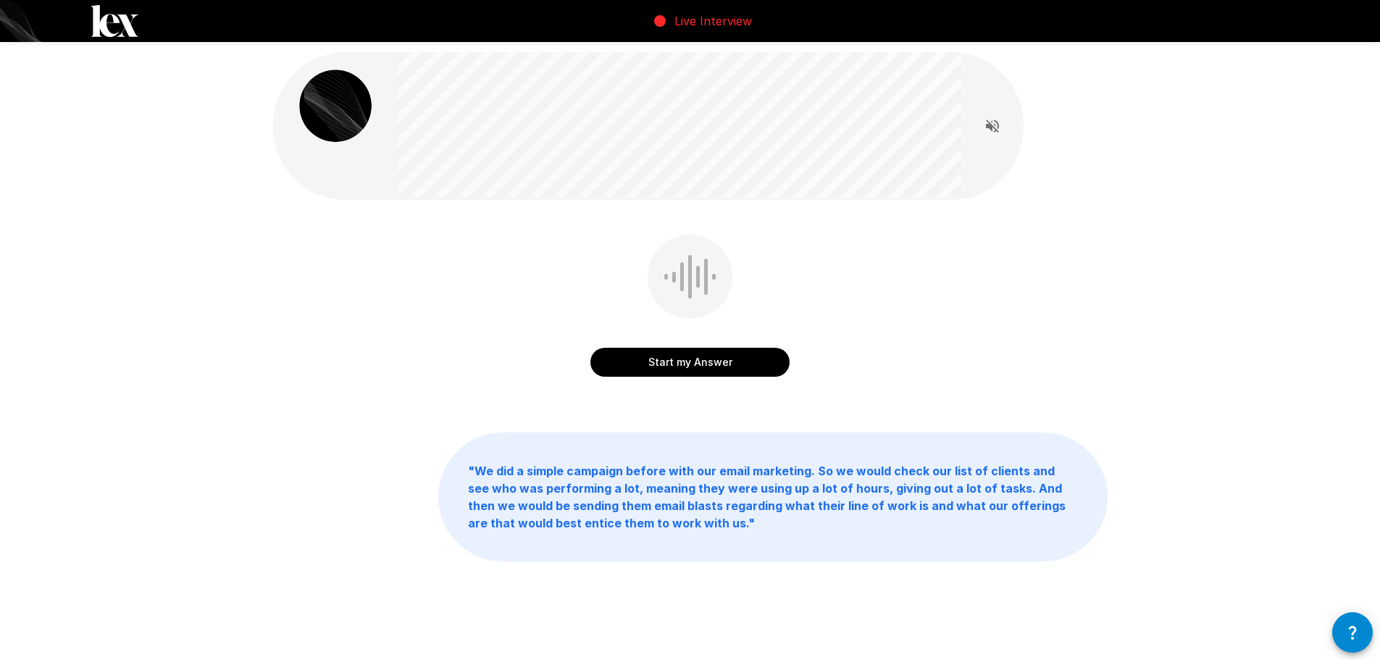
click at [711, 367] on button "Start my Answer" at bounding box center [689, 362] width 199 height 29
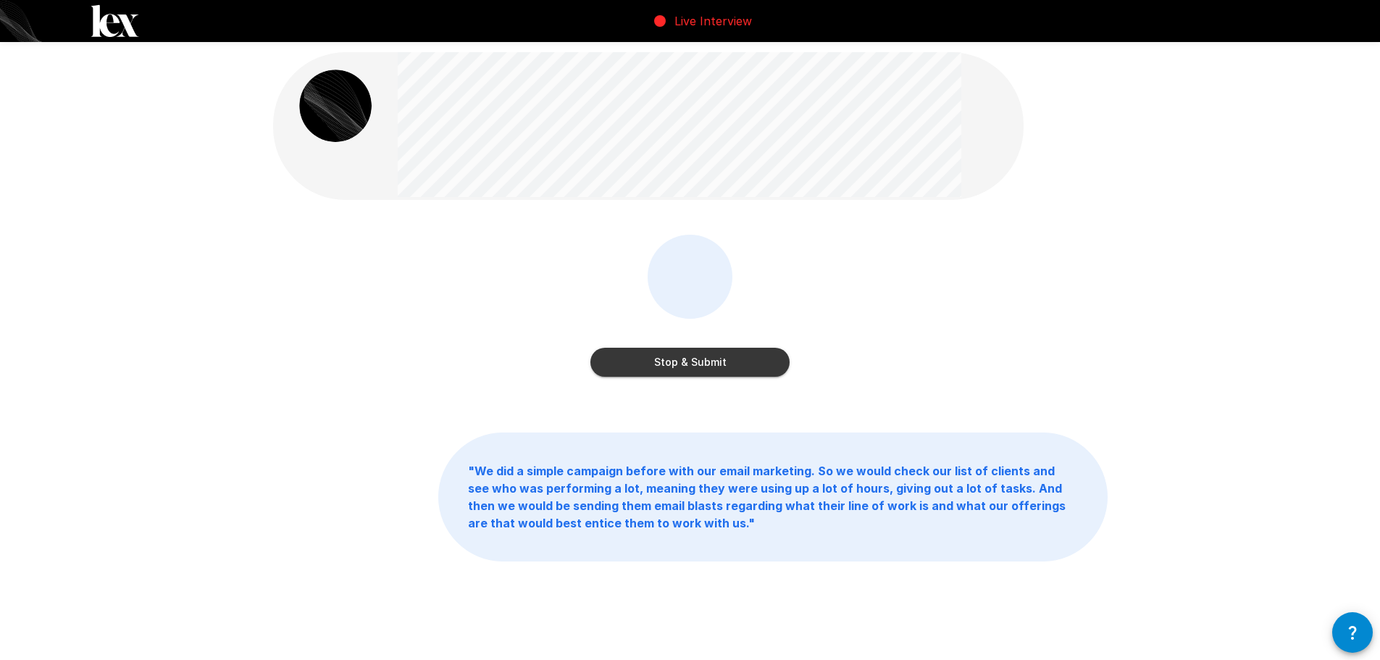
click at [701, 369] on button "Stop & Submit" at bounding box center [689, 362] width 199 height 29
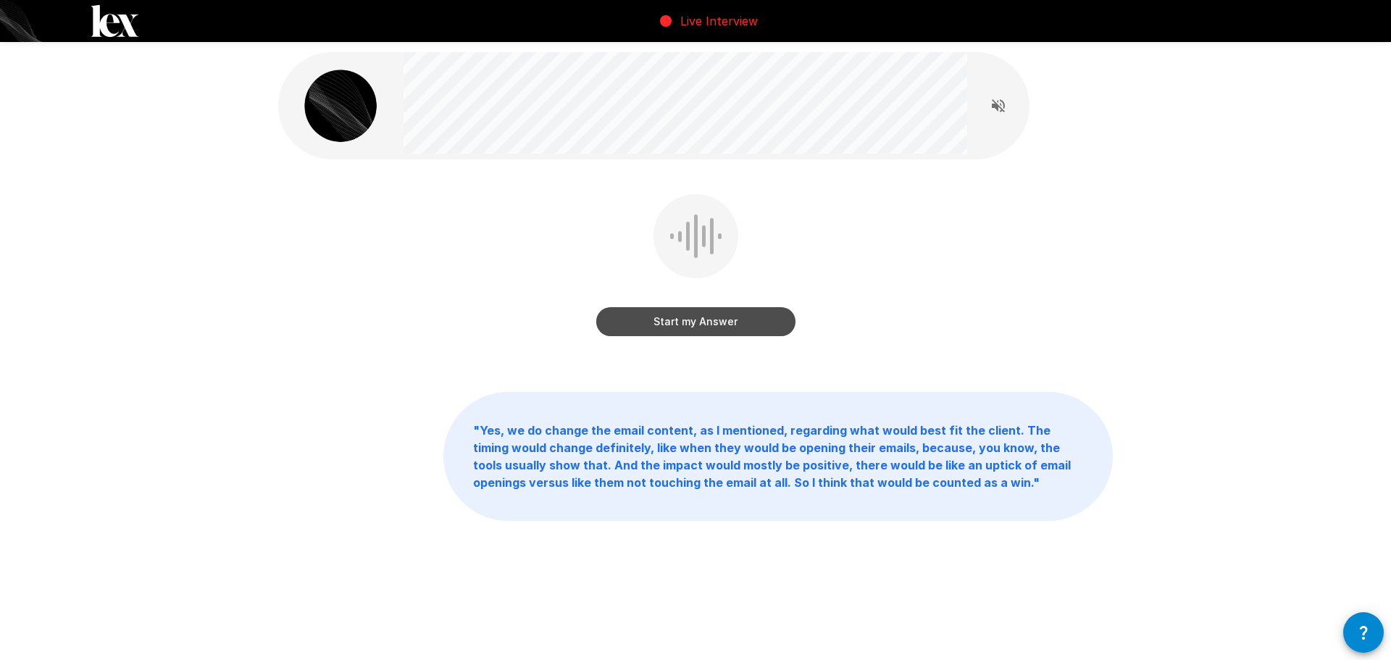
click at [729, 319] on button "Start my Answer" at bounding box center [695, 321] width 199 height 29
click at [703, 313] on button "Stop & Submit" at bounding box center [695, 321] width 199 height 29
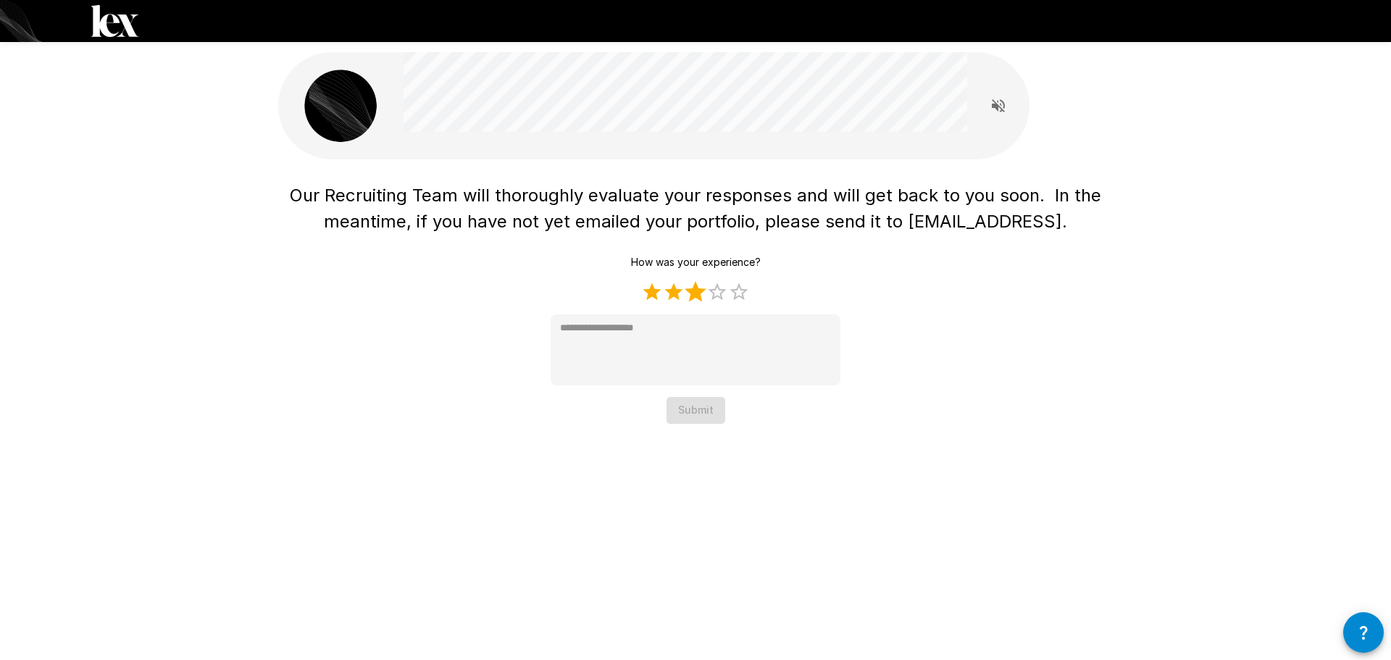
click at [698, 291] on label "3 Stars" at bounding box center [696, 292] width 22 height 22
click at [724, 296] on label "4 Stars" at bounding box center [717, 292] width 22 height 22
type textarea "*"
click at [705, 407] on button "Submit" at bounding box center [695, 410] width 59 height 27
